Goal: Task Accomplishment & Management: Use online tool/utility

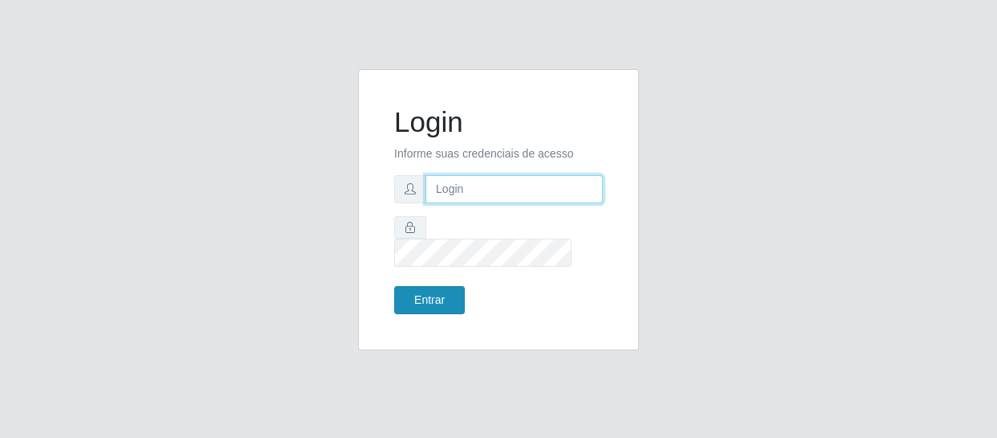
type input "[EMAIL_ADDRESS][DOMAIN_NAME]"
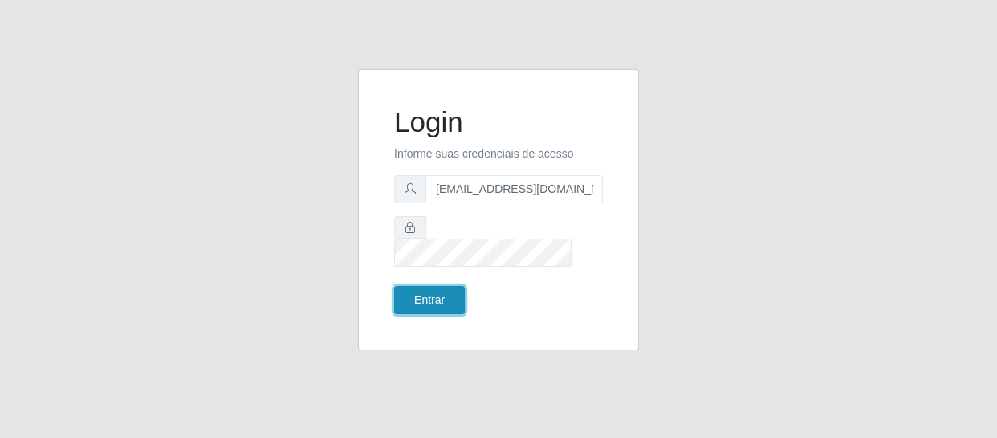
click at [429, 297] on button "Entrar" at bounding box center [429, 300] width 71 height 28
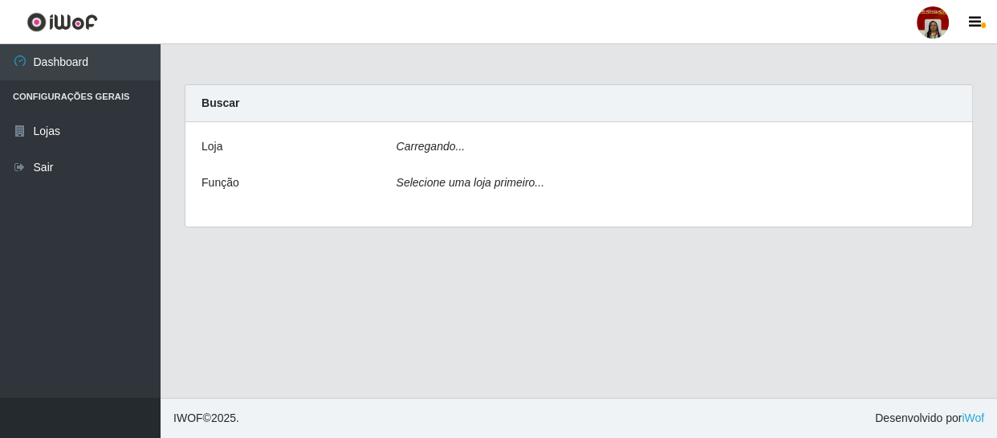
click at [429, 291] on main "Carregando... Buscar [PERSON_NAME]... Função Selecione uma loja primeiro..." at bounding box center [579, 220] width 837 height 353
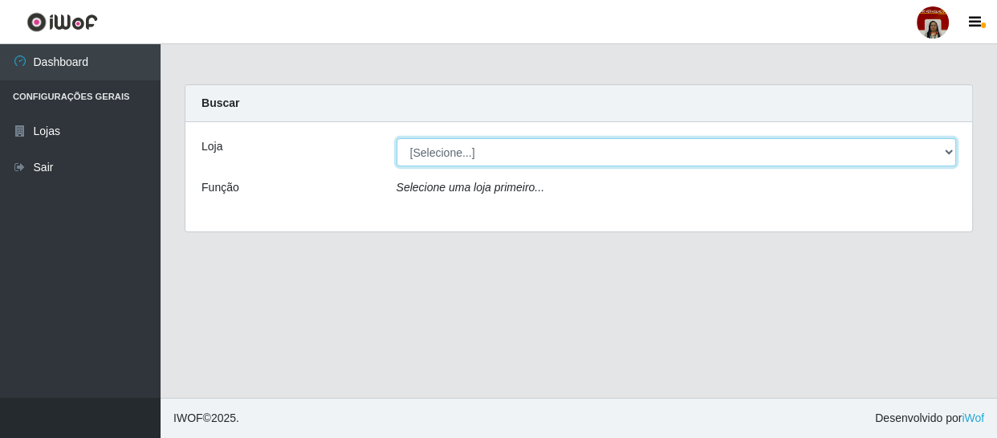
click at [944, 150] on select "[Selecione...] Mar Vermelho - Loja 04" at bounding box center [677, 152] width 560 height 28
select select "251"
click at [397, 138] on select "[Selecione...] Mar Vermelho - Loja 04" at bounding box center [677, 152] width 560 height 28
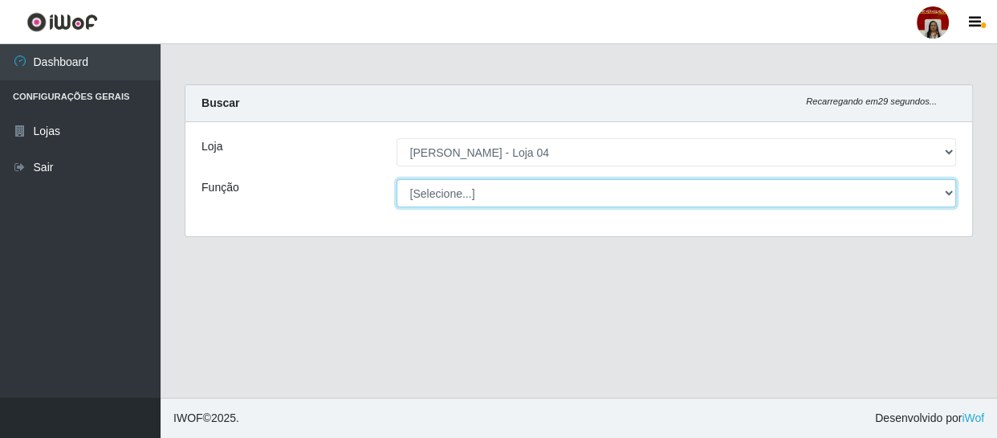
click at [949, 192] on select "[Selecione...] ASG ASG + ASG ++ Auxiliar de Depósito Auxiliar de Depósito + Aux…" at bounding box center [677, 193] width 560 height 28
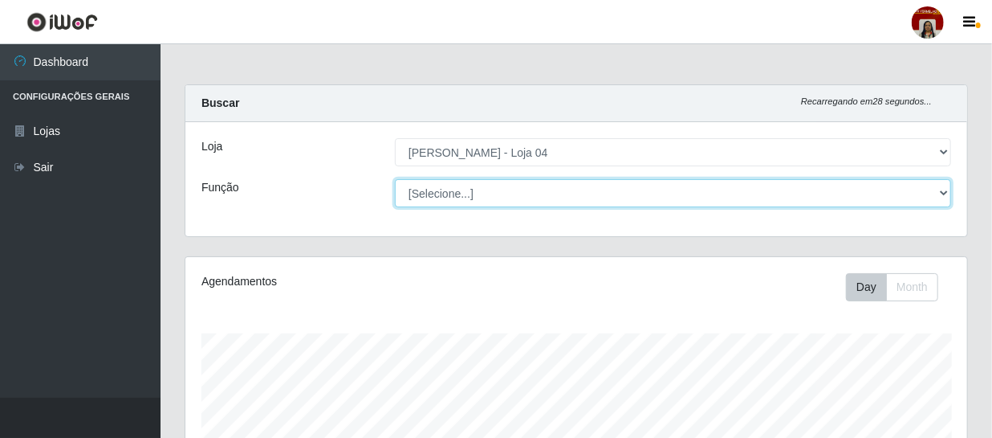
scroll to position [333, 782]
select select "22"
click at [395, 179] on select "[Selecione...] ASG ASG + ASG ++ Auxiliar de Depósito Auxiliar de Depósito + Aux…" at bounding box center [673, 193] width 556 height 28
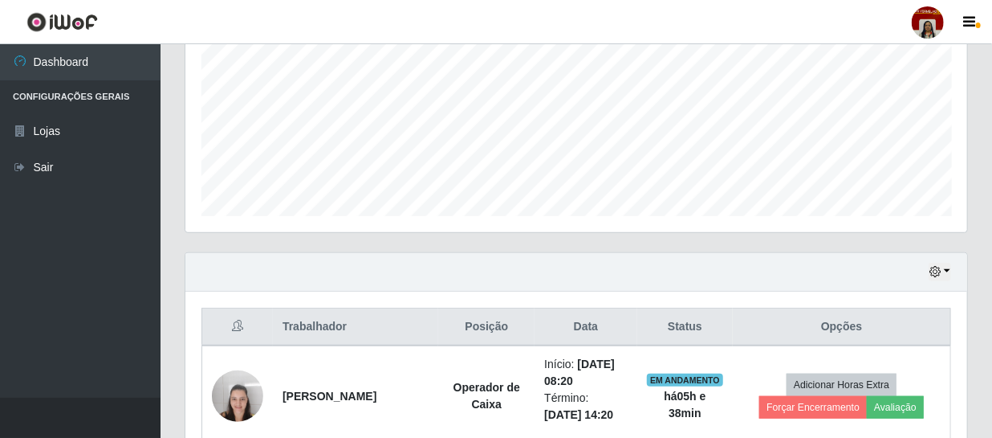
scroll to position [341, 0]
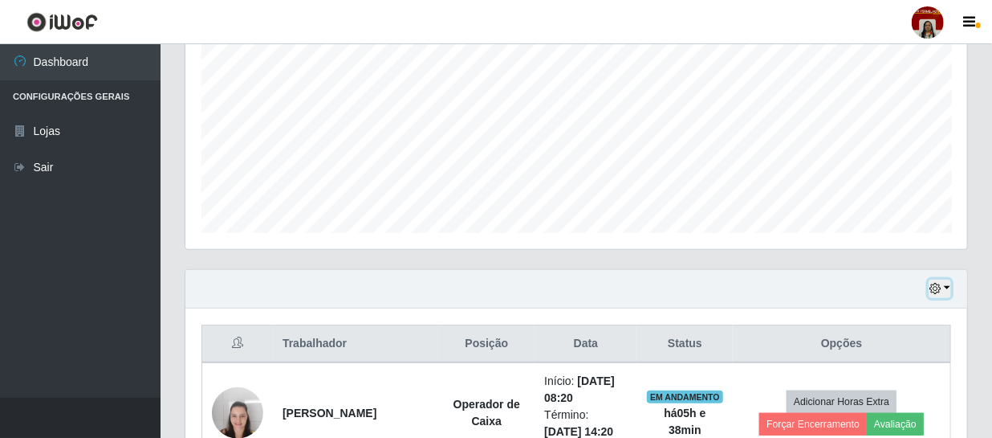
click at [946, 281] on button "button" at bounding box center [940, 288] width 22 height 18
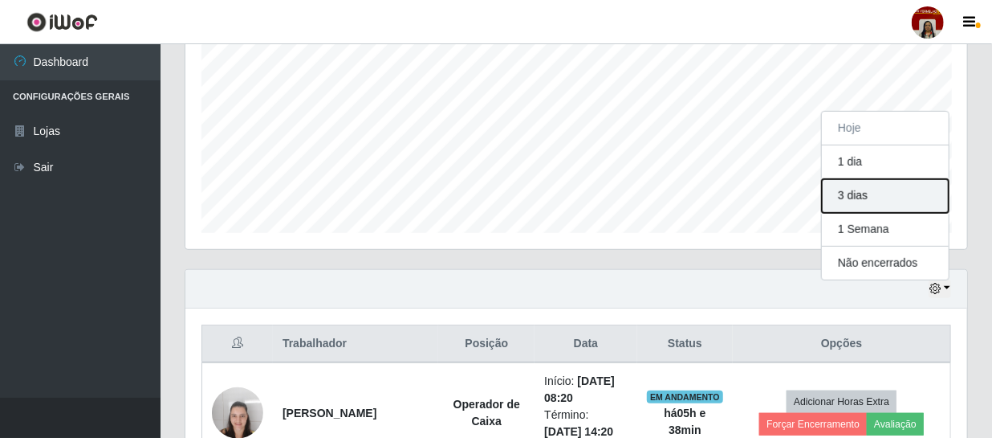
click at [883, 198] on button "3 dias" at bounding box center [885, 196] width 127 height 34
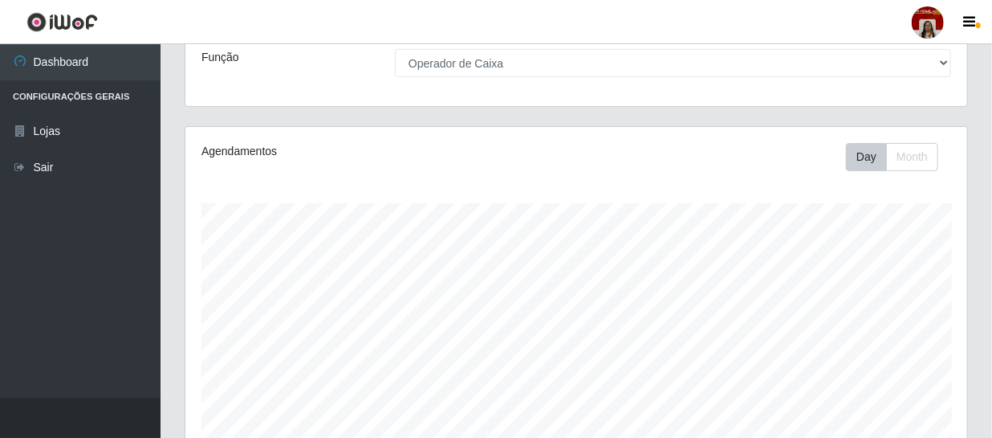
scroll to position [0, 0]
